Goal: Register for event/course

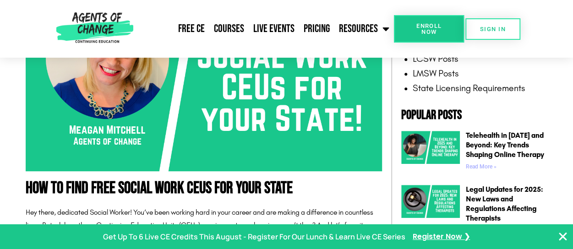
scroll to position [331, 0]
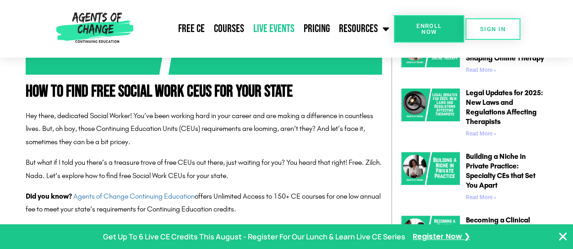
click at [268, 21] on link "Live Events" at bounding box center [274, 28] width 50 height 23
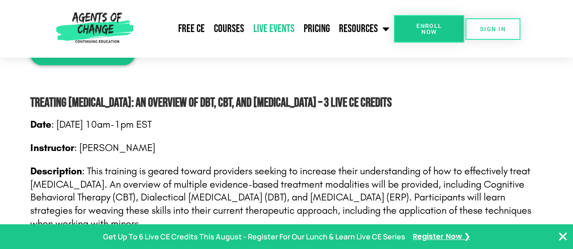
scroll to position [945, 0]
